Goal: Task Accomplishment & Management: Manage account settings

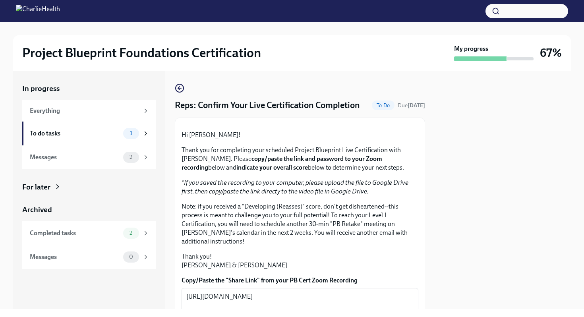
scroll to position [180, 0]
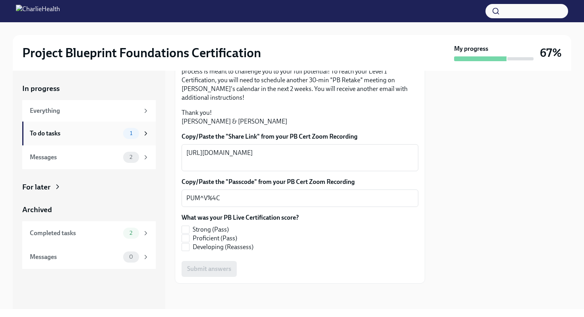
click at [133, 136] on div "1" at bounding box center [131, 133] width 16 height 11
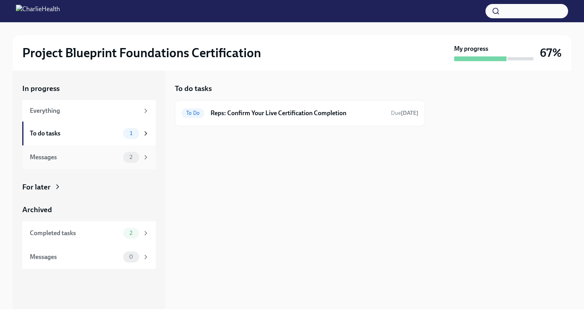
click at [127, 152] on div "2" at bounding box center [131, 157] width 16 height 11
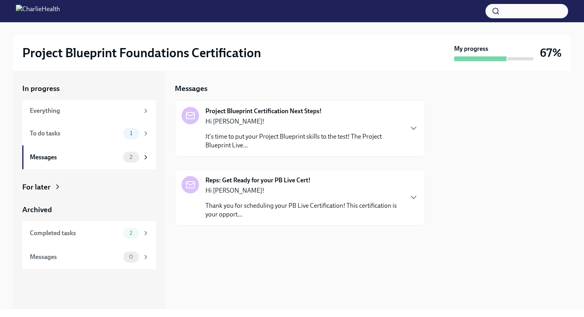
click at [220, 141] on p "It's time to put your Project Blueprint skills to the test! The Project Bluepri…" at bounding box center [303, 140] width 197 height 17
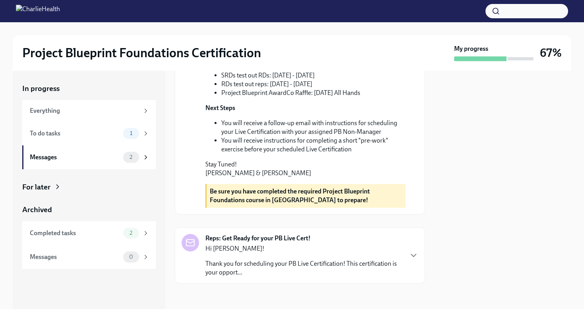
scroll to position [288, 0]
click at [243, 266] on p "Thank you for scheduling your PB Live Certification! This certification is your…" at bounding box center [303, 267] width 197 height 17
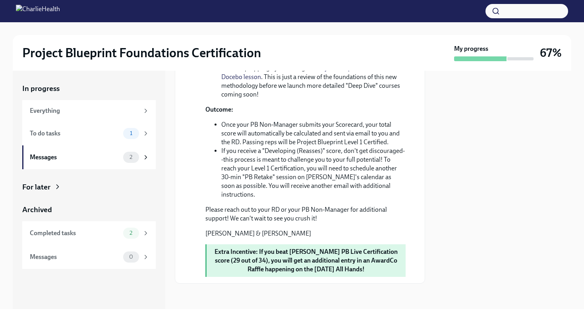
scroll to position [803, 0]
click at [129, 136] on span "1" at bounding box center [131, 133] width 12 height 6
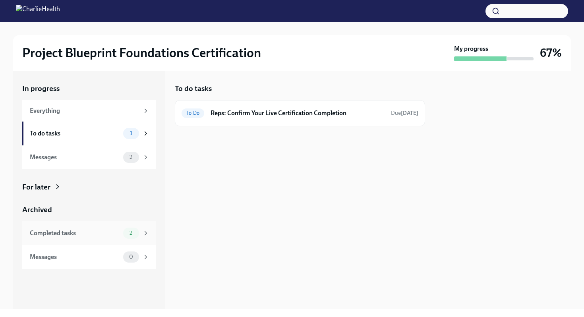
click at [106, 234] on div "Completed tasks" at bounding box center [75, 233] width 90 height 9
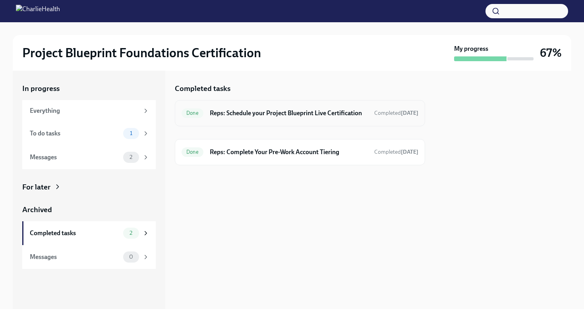
click at [303, 116] on h6 "Reps: Schedule your Project Blueprint Live Certification" at bounding box center [289, 113] width 158 height 9
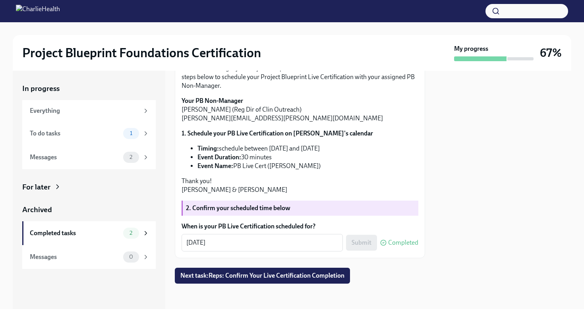
scroll to position [151, 0]
click at [145, 110] on icon at bounding box center [145, 110] width 7 height 7
